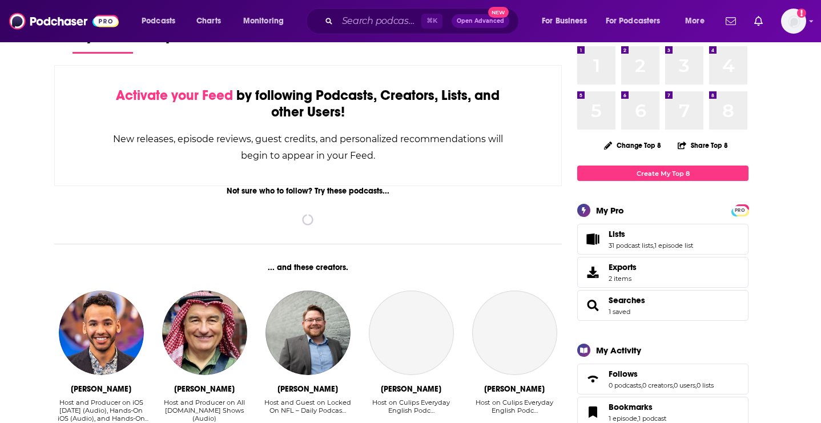
scroll to position [47, 0]
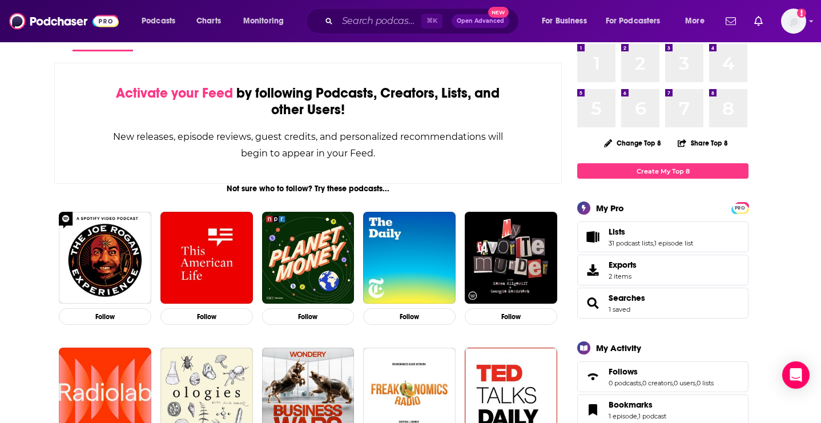
click at [623, 232] on span "Lists" at bounding box center [616, 232] width 17 height 10
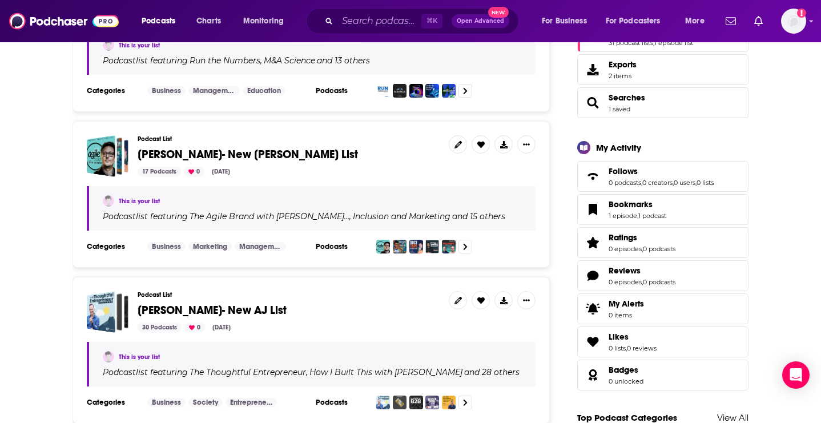
scroll to position [273, 0]
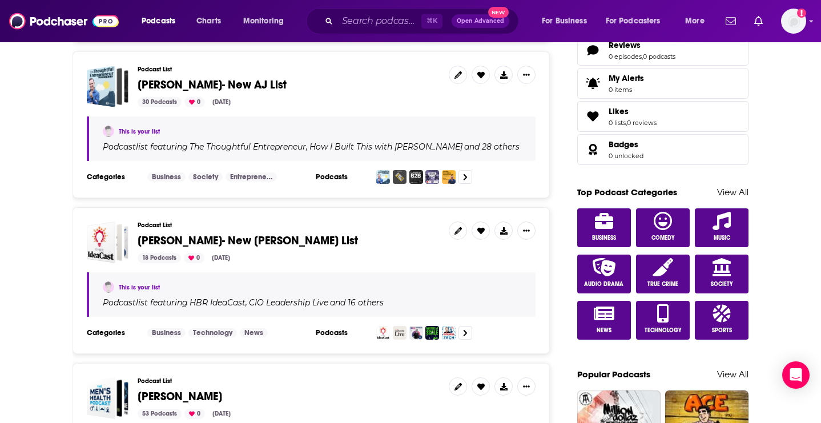
click at [245, 233] on span "[PERSON_NAME]- New [PERSON_NAME] List" at bounding box center [248, 240] width 220 height 14
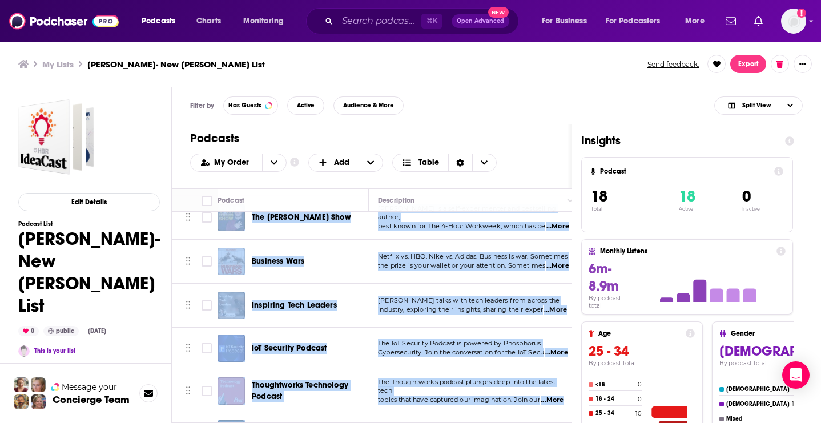
scroll to position [571, 0]
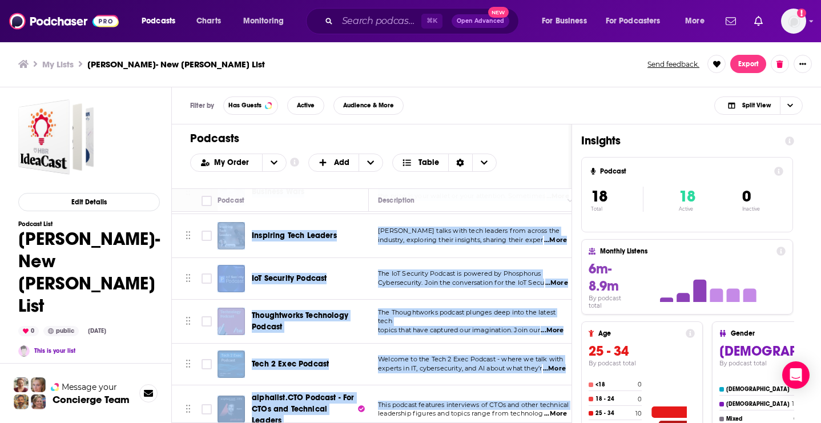
drag, startPoint x: 248, startPoint y: 220, endPoint x: 374, endPoint y: 406, distance: 225.6
click at [374, 406] on tbody "[PERSON_NAME] A weekly podcast featuring the leading thinkers in business and m…" at bounding box center [711, 37] width 1078 height 792
copy tbody "LOR IpsuMdol S ametco adipisc elitseddo eiu tempori utlabore et dolorema ali en…"
